Goal: Register for event/course

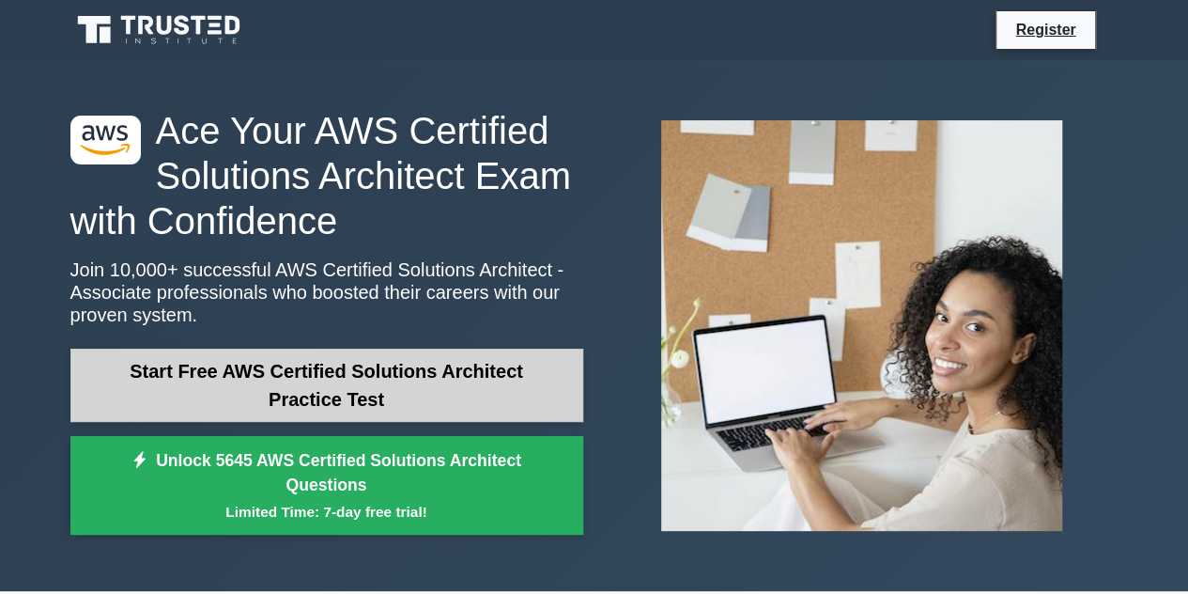
click at [313, 387] on link "Start Free AWS Certified Solutions Architect Practice Test" at bounding box center [326, 385] width 513 height 73
click at [265, 407] on link "Start Free AWS Certified Solutions Architect Practice Test" at bounding box center [326, 385] width 513 height 73
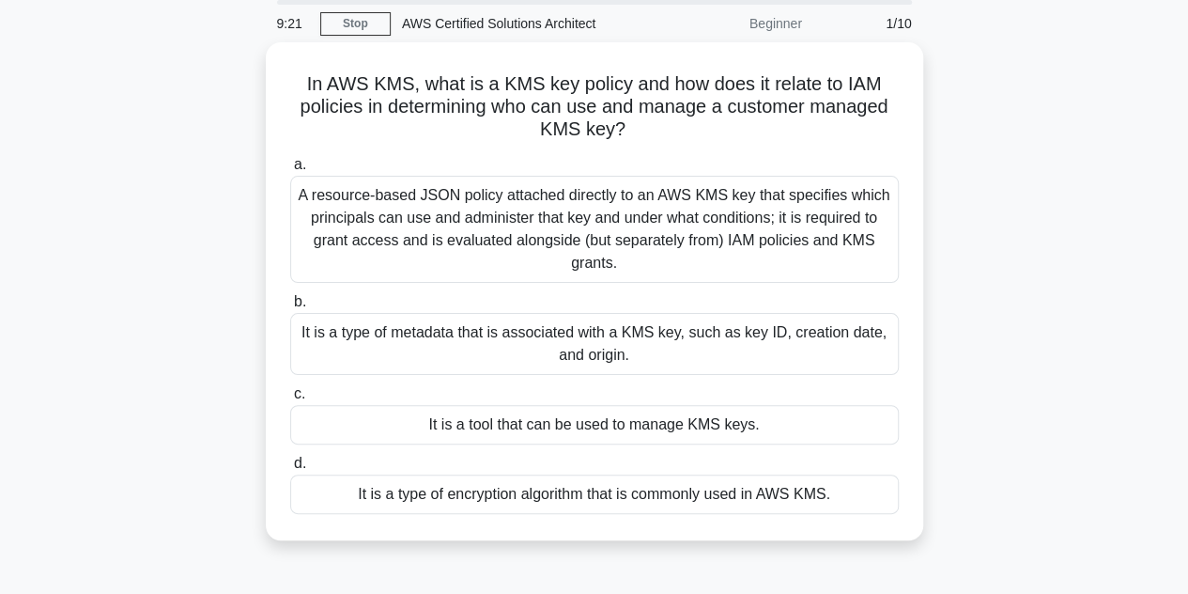
scroll to position [72, 0]
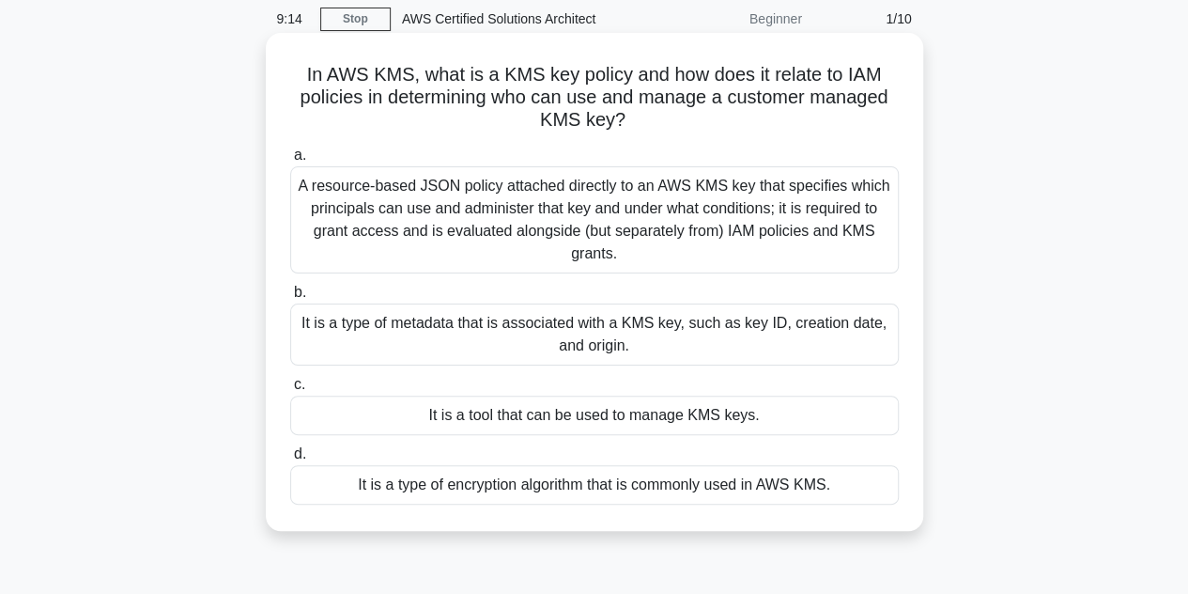
click at [372, 482] on div "It is a type of encryption algorithm that is commonly used in AWS KMS." at bounding box center [594, 484] width 609 height 39
click at [290, 460] on input "d. It is a type of encryption algorithm that is commonly used in AWS KMS." at bounding box center [290, 454] width 0 height 12
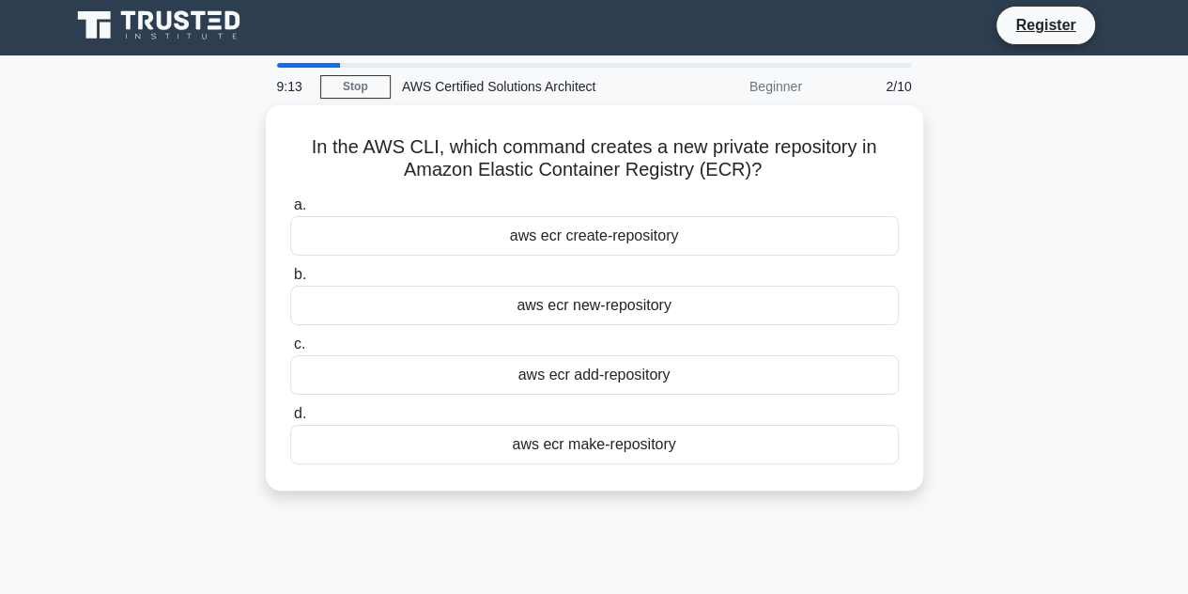
scroll to position [0, 0]
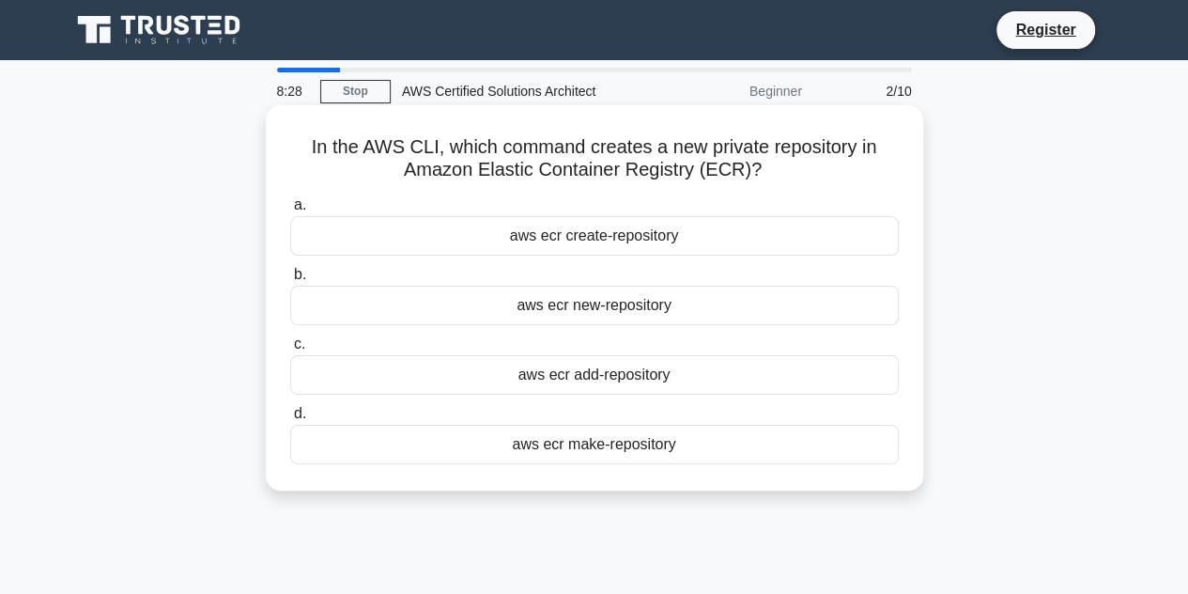
click at [619, 314] on div "aws ecr new-repository" at bounding box center [594, 305] width 609 height 39
click at [290, 281] on input "b. aws ecr new-repository" at bounding box center [290, 275] width 0 height 12
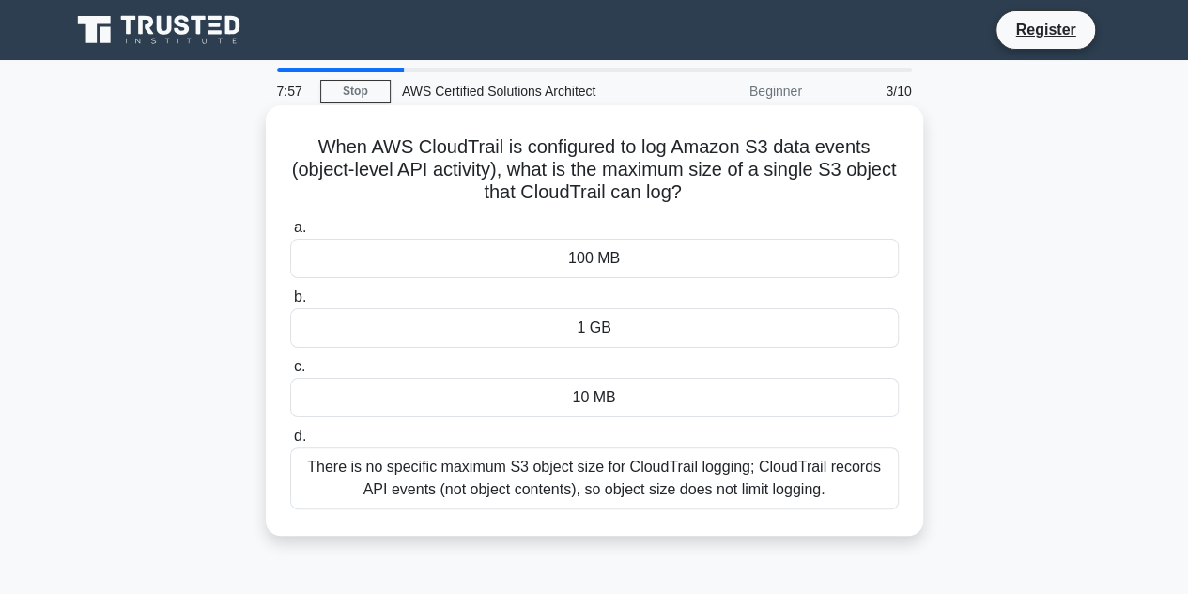
click at [545, 444] on label "d. There is no specific maximum S3 object size for CloudTrail logging; CloudTra…" at bounding box center [594, 467] width 609 height 85
click at [290, 442] on input "d. There is no specific maximum S3 object size for CloudTrail logging; CloudTra…" at bounding box center [290, 436] width 0 height 12
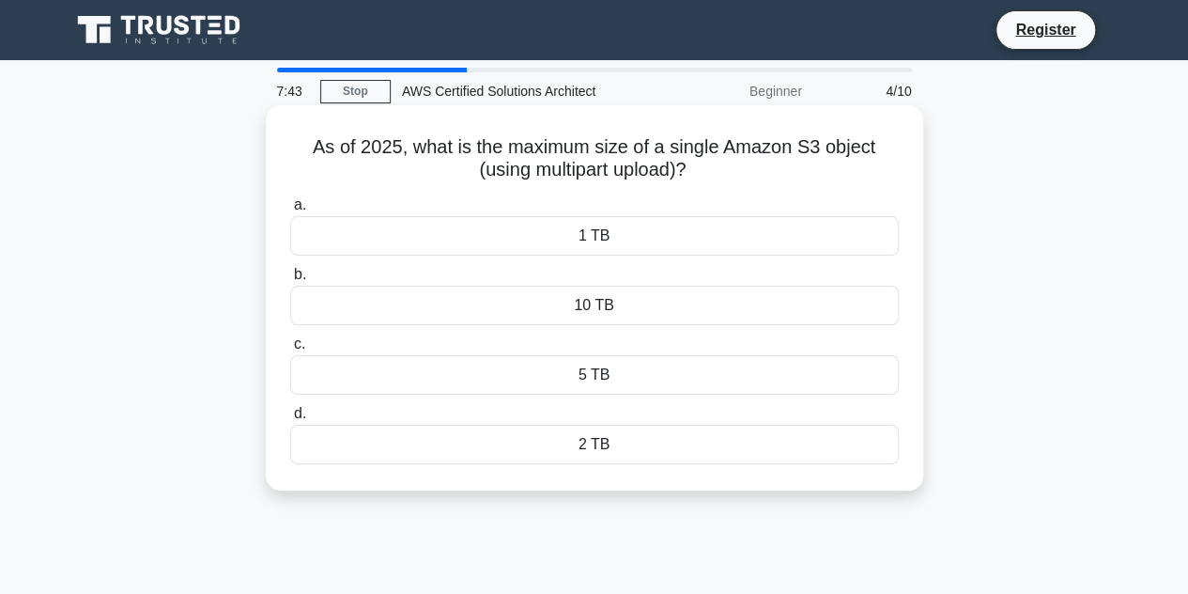
click at [606, 307] on div "10 TB" at bounding box center [594, 305] width 609 height 39
click at [290, 281] on input "b. 10 TB" at bounding box center [290, 275] width 0 height 12
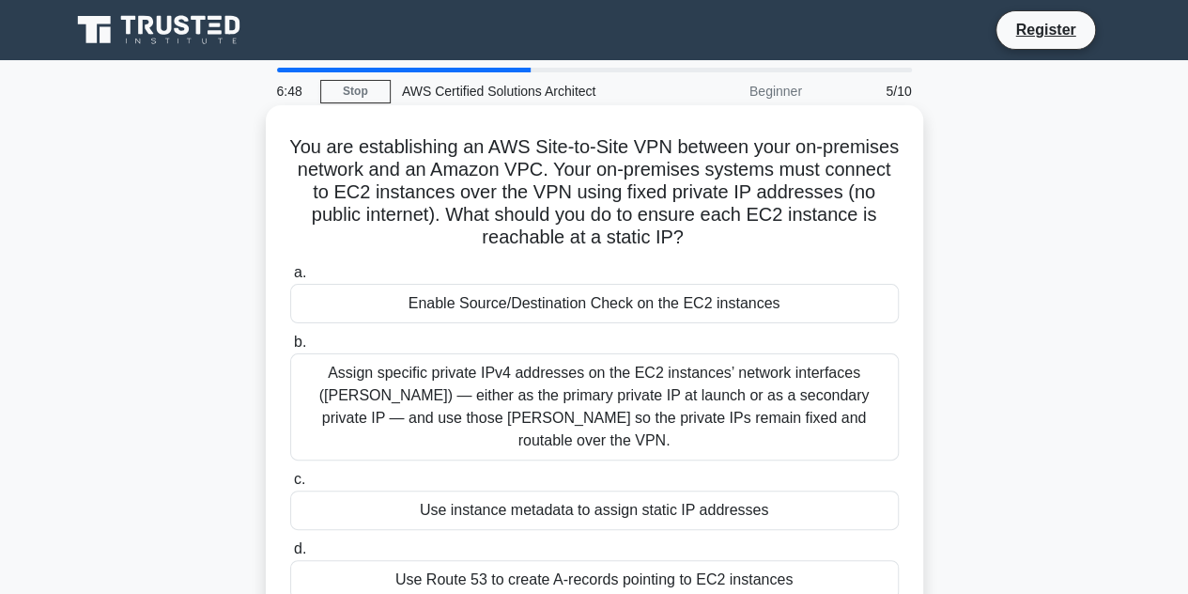
click at [553, 313] on div "Enable Source/Destination Check on the EC2 instances" at bounding box center [594, 303] width 609 height 39
click at [290, 279] on input "a. Enable Source/Destination Check on the EC2 instances" at bounding box center [290, 273] width 0 height 12
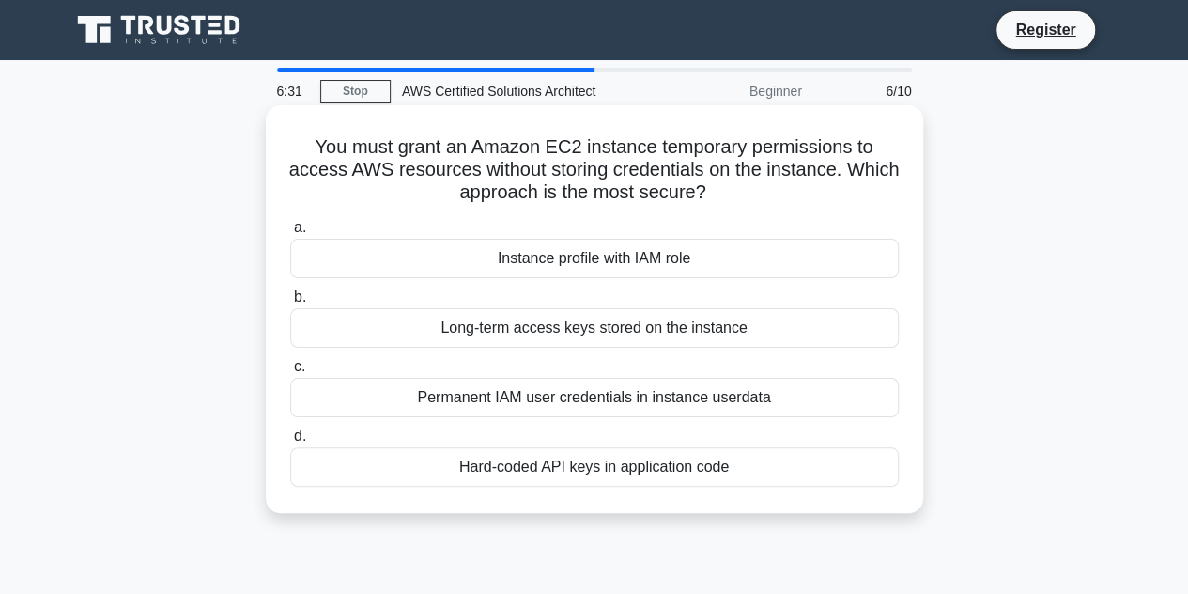
click at [560, 258] on div "Instance profile with IAM role" at bounding box center [594, 258] width 609 height 39
click at [290, 234] on input "a. Instance profile with IAM role" at bounding box center [290, 228] width 0 height 12
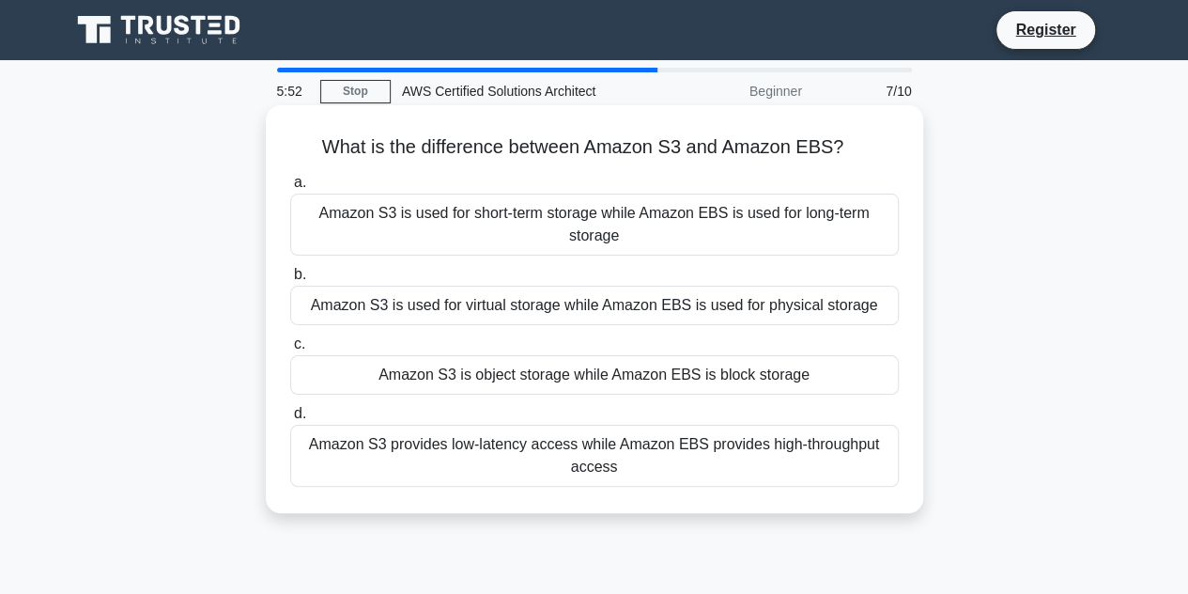
click at [583, 386] on div "Amazon S3 is object storage while Amazon EBS is block storage" at bounding box center [594, 374] width 609 height 39
click at [290, 350] on input "c. Amazon S3 is object storage while Amazon EBS is block storage" at bounding box center [290, 344] width 0 height 12
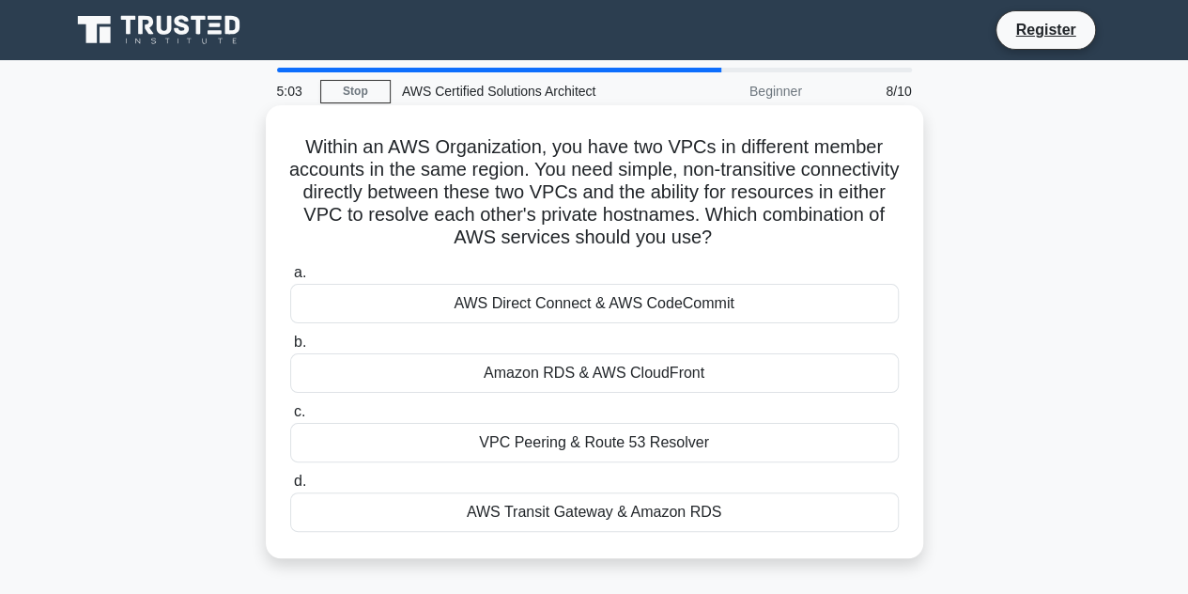
click at [555, 505] on div "AWS Transit Gateway & Amazon RDS" at bounding box center [594, 511] width 609 height 39
click at [290, 488] on input "d. AWS Transit Gateway & Amazon RDS" at bounding box center [290, 481] width 0 height 12
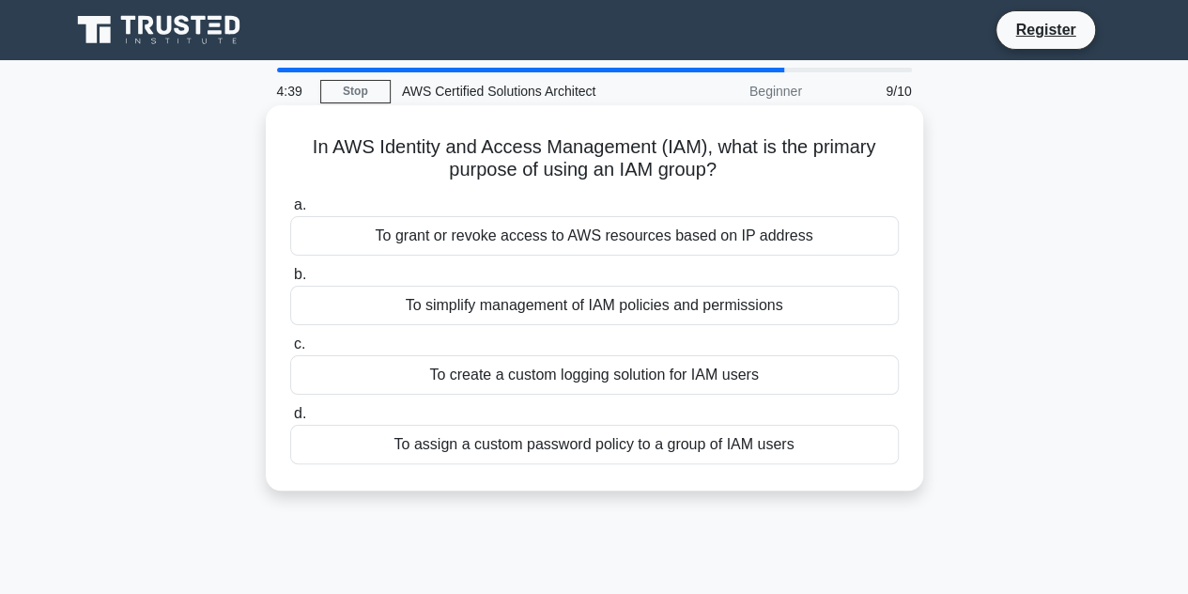
click at [546, 301] on div "To simplify management of IAM policies and permissions" at bounding box center [594, 305] width 609 height 39
click at [290, 281] on input "b. To simplify management of IAM policies and permissions" at bounding box center [290, 275] width 0 height 12
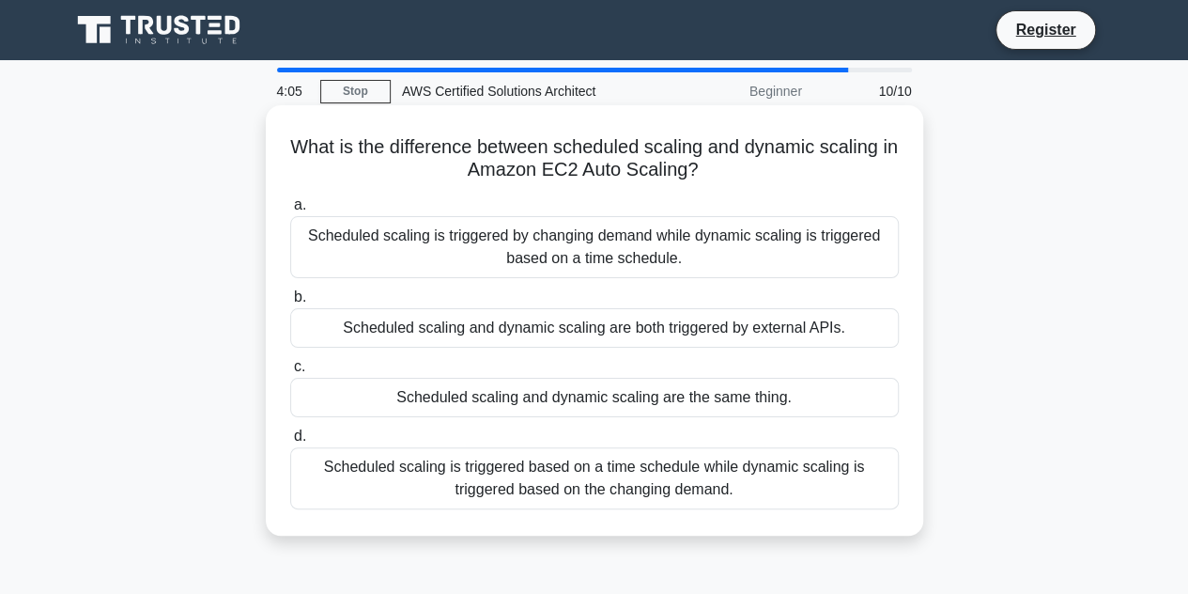
click at [530, 497] on div "Scheduled scaling is triggered based on a time schedule while dynamic scaling i…" at bounding box center [594, 478] width 609 height 62
click at [290, 442] on input "d. Scheduled scaling is triggered based on a time schedule while dynamic scalin…" at bounding box center [290, 436] width 0 height 12
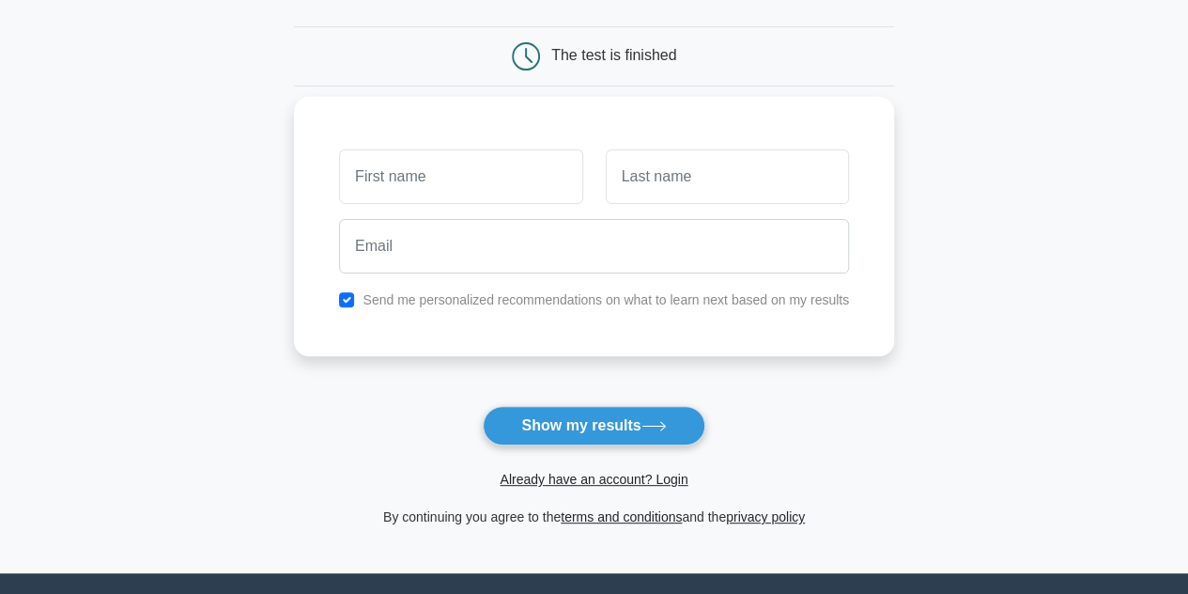
scroll to position [164, 0]
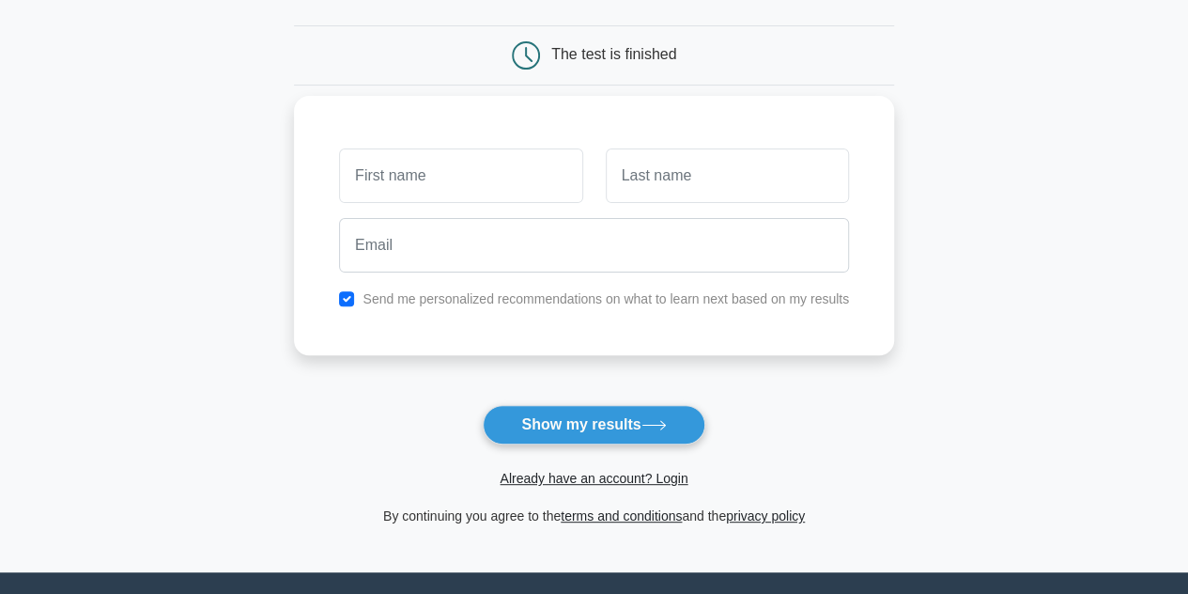
click at [456, 174] on input "text" at bounding box center [460, 175] width 243 height 54
type input "Nada"
click at [838, 169] on input "text" at bounding box center [727, 175] width 243 height 54
type input "hihihi"
click at [568, 179] on input "Nada" at bounding box center [460, 175] width 243 height 54
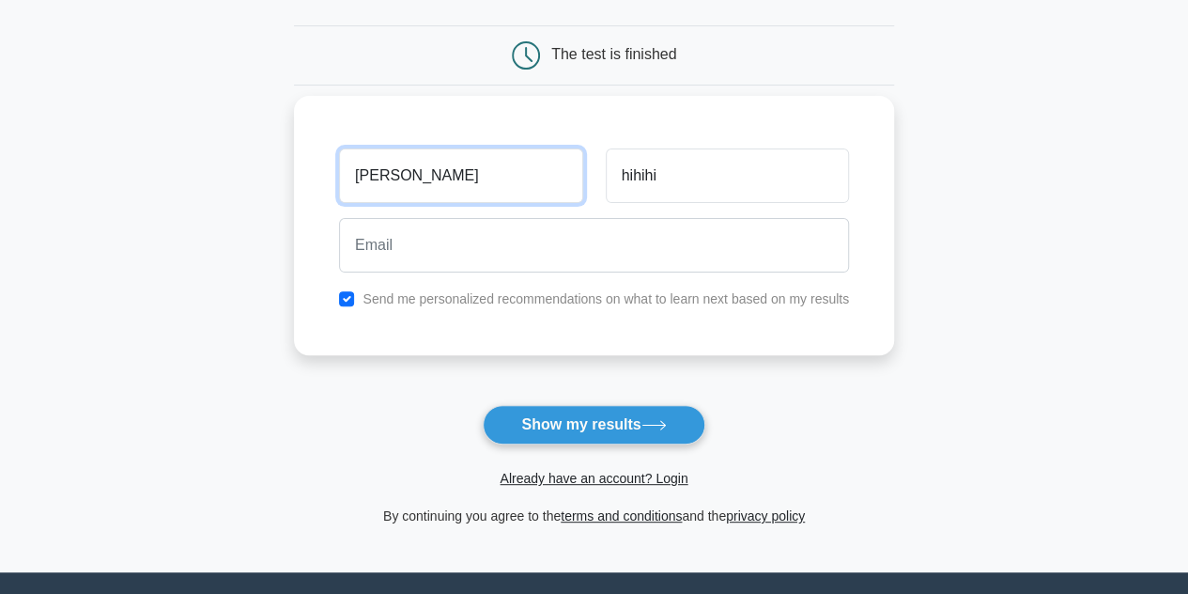
type input "Naomi"
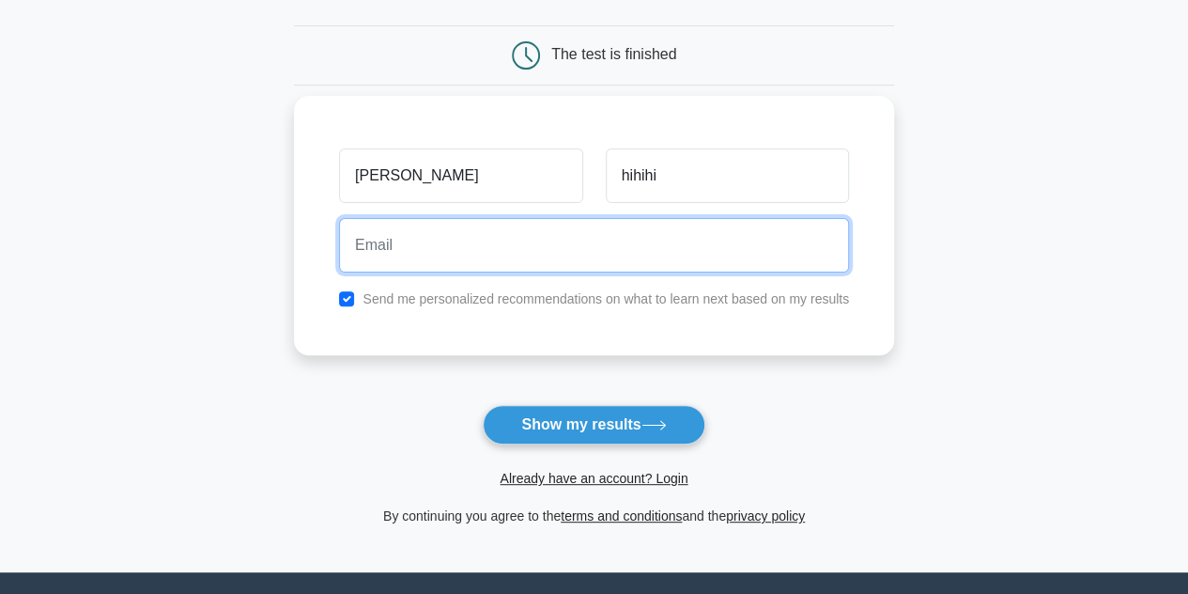
click at [470, 255] on input "email" at bounding box center [594, 245] width 510 height 54
paste input "https://trustedinstitute.com/practice/aws-solution-architect/?utm_source=google…"
type input "https://trustedinstitute.com/practice/aws-solution-architect/?utm_source=google…"
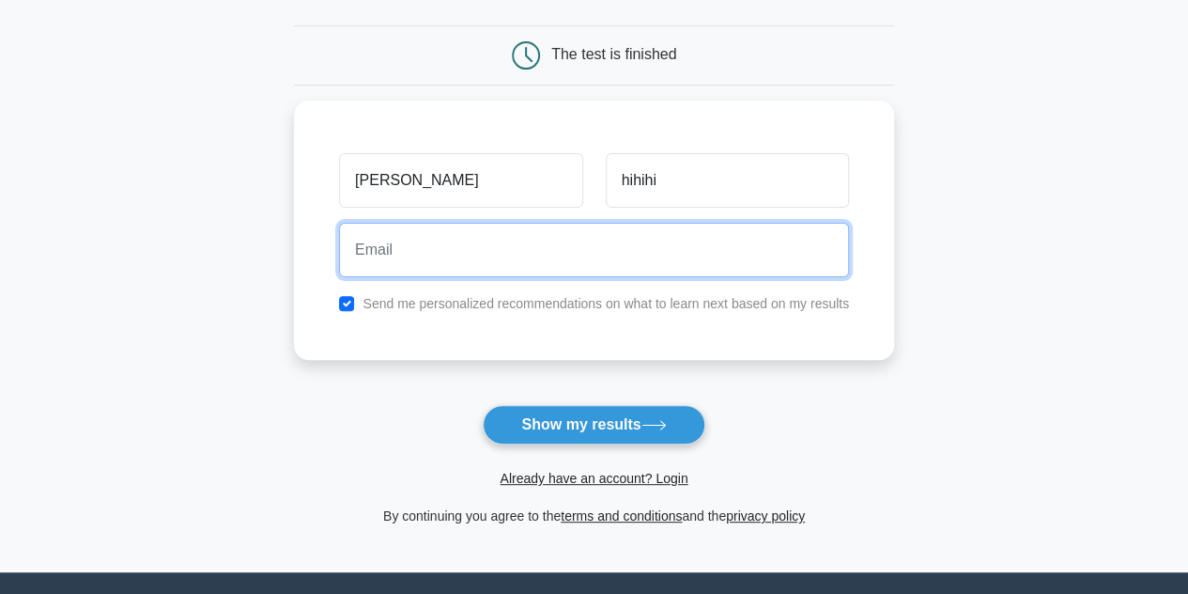
scroll to position [0, 0]
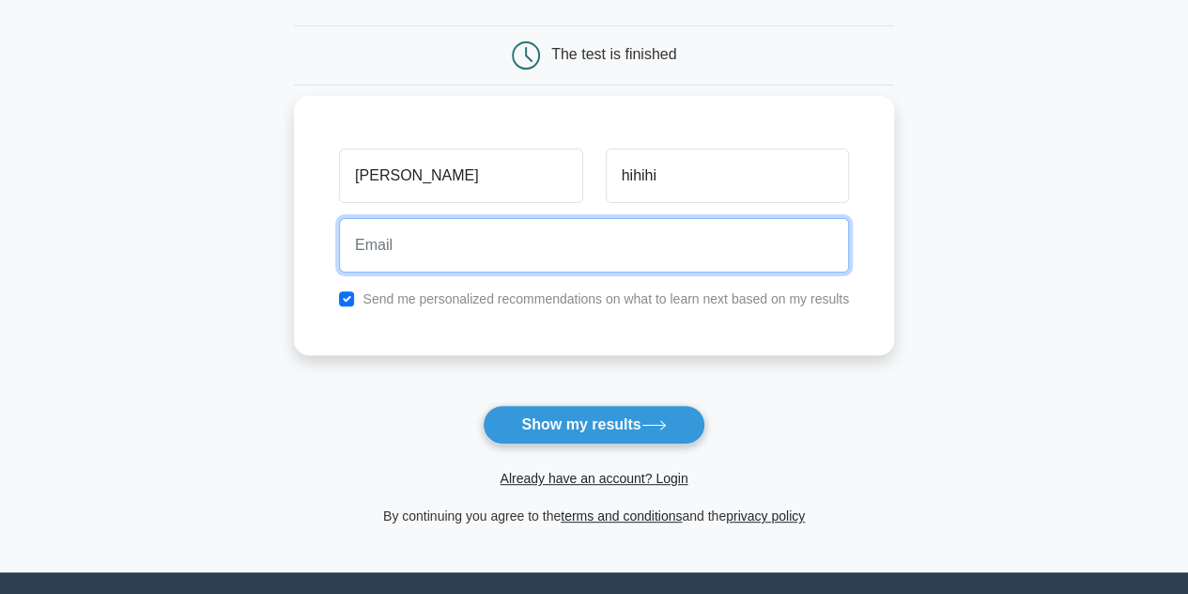
paste input "adnada02@gmail.com"
type input "adnada02@gmail.com"
click at [483, 405] on button "Show my results" at bounding box center [594, 424] width 222 height 39
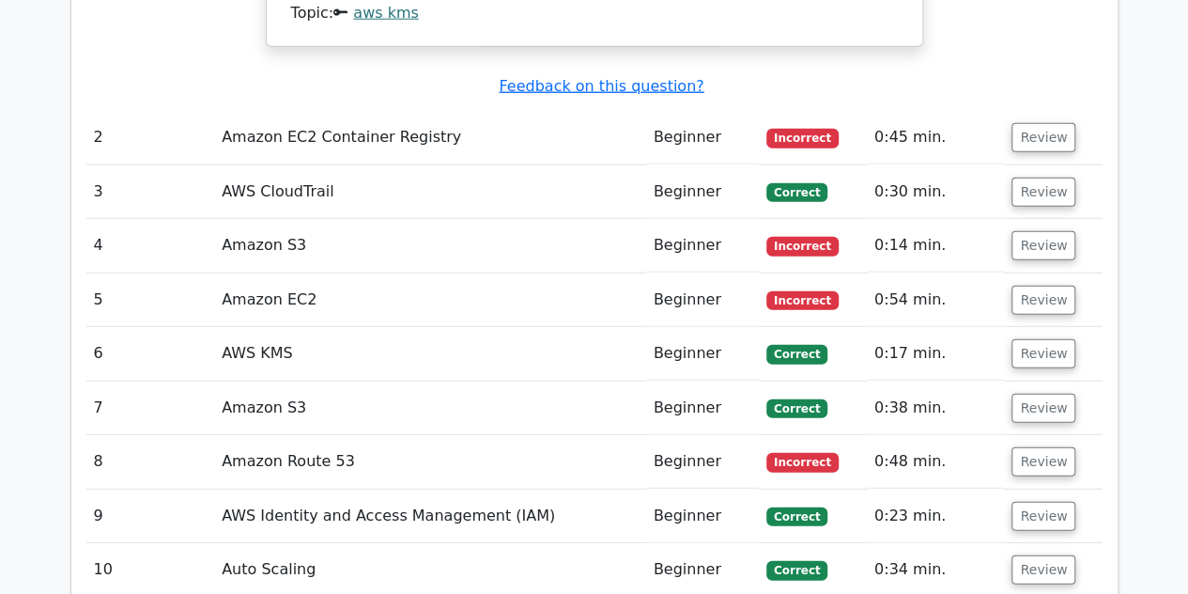
scroll to position [2467, 0]
